Goal: Find specific page/section: Find specific page/section

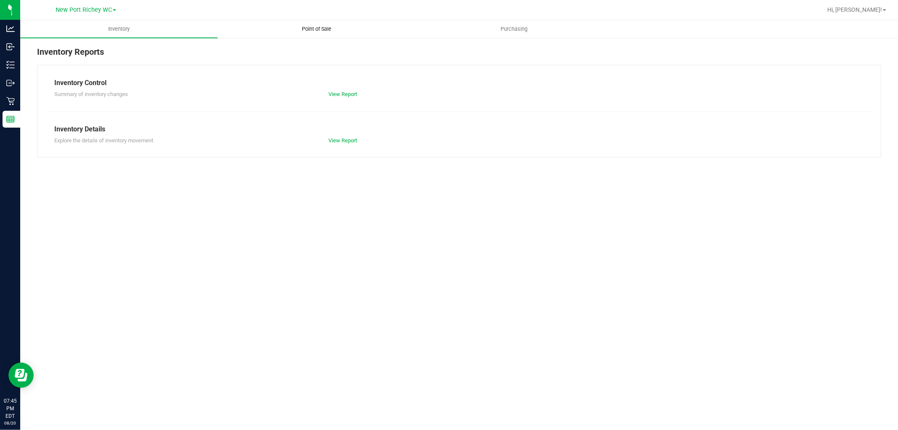
click at [308, 25] on span "Point of Sale" at bounding box center [316, 29] width 52 height 8
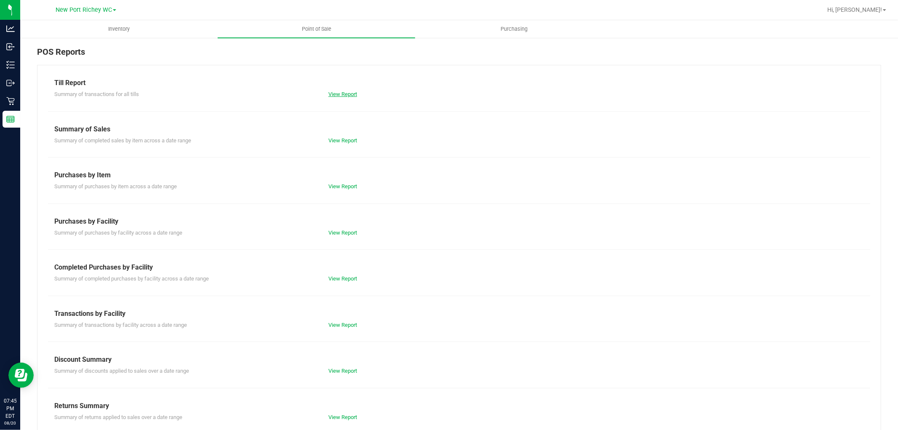
click at [333, 93] on link "View Report" at bounding box center [342, 94] width 29 height 6
